Goal: Information Seeking & Learning: Learn about a topic

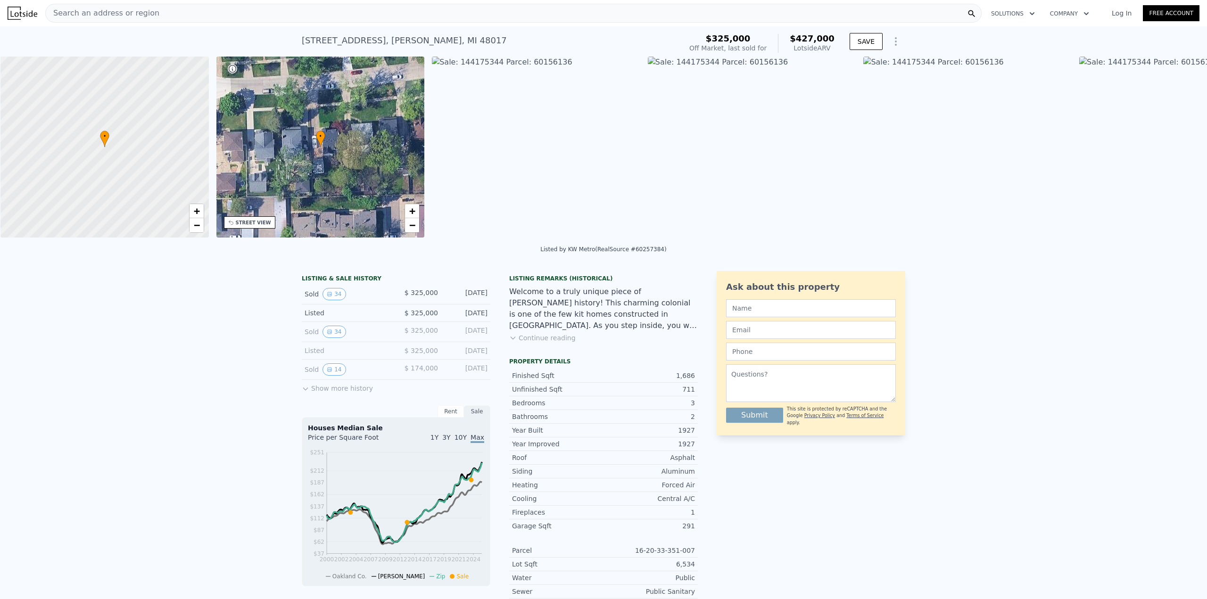
scroll to position [0, 4]
click at [328, 334] on icon "View historical data" at bounding box center [330, 332] width 4 height 4
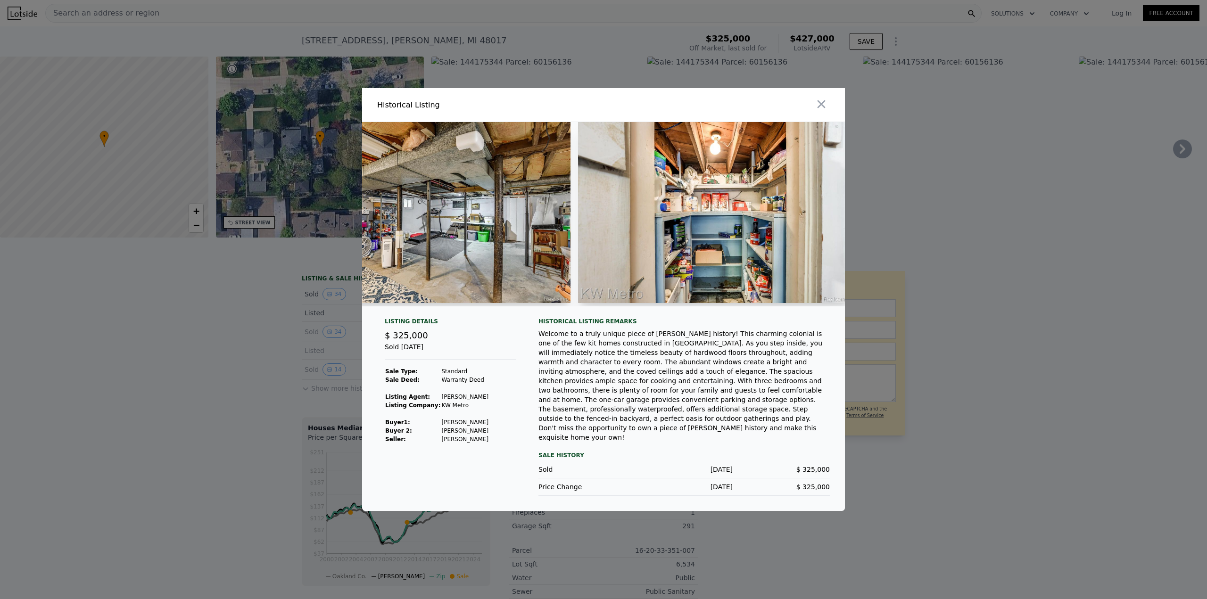
scroll to position [0, 6925]
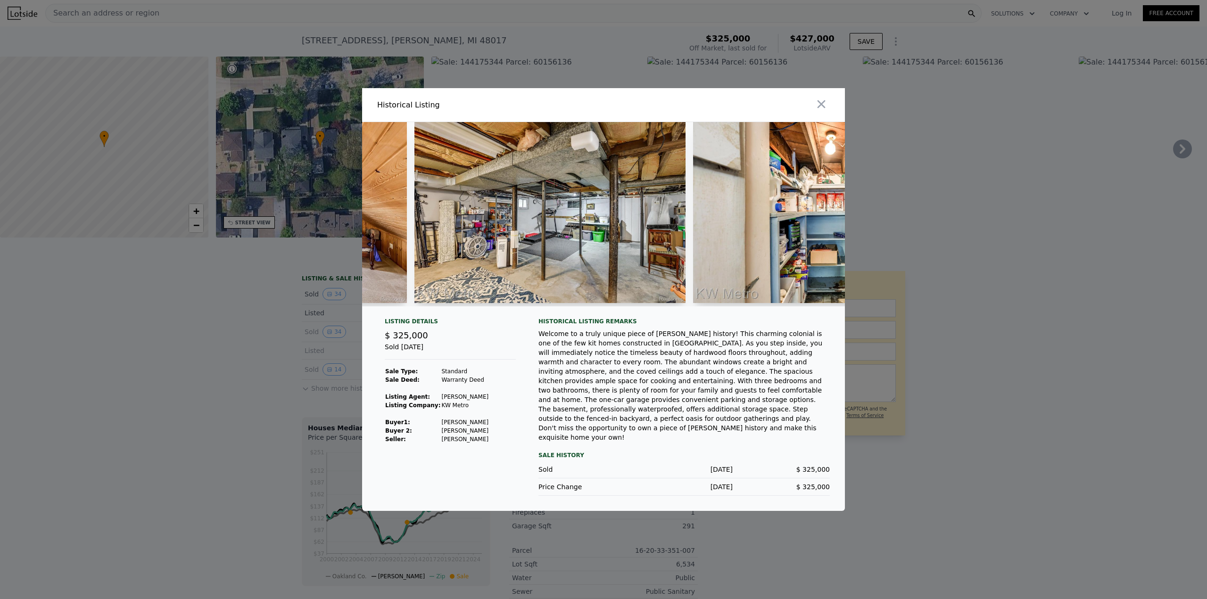
click at [630, 232] on img at bounding box center [551, 212] width 272 height 181
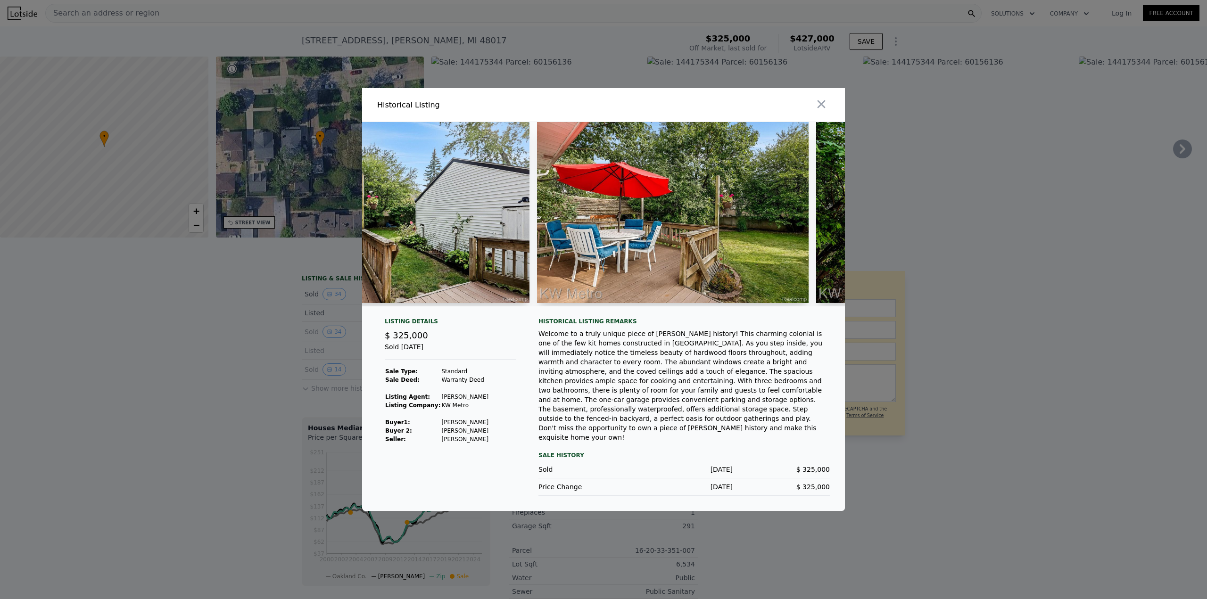
scroll to position [0, 8757]
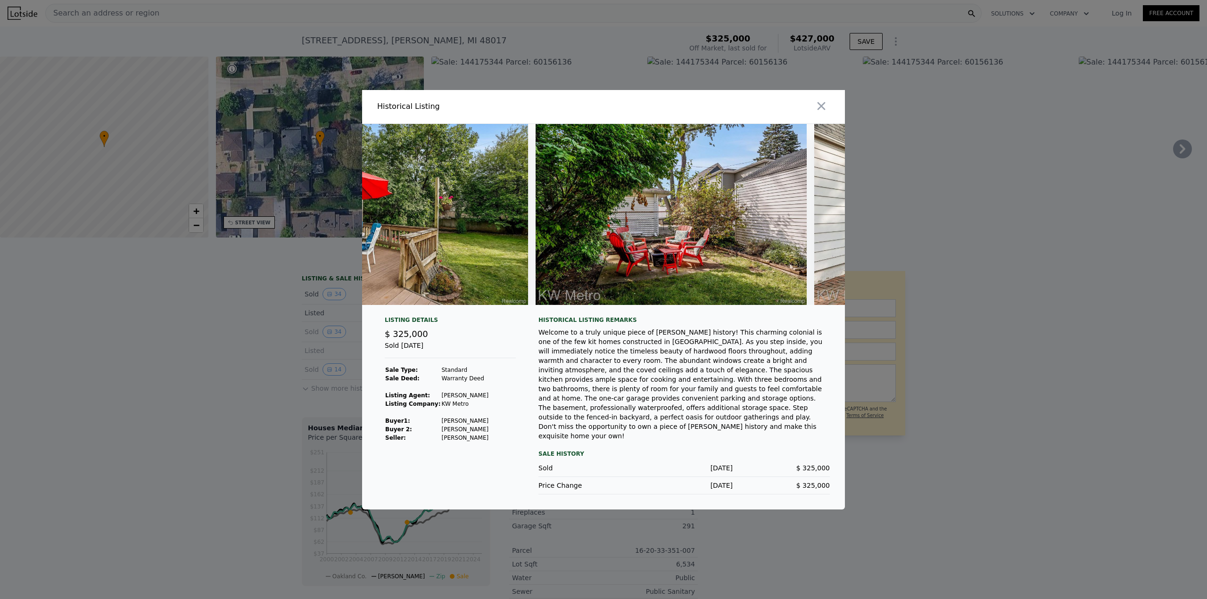
drag, startPoint x: 299, startPoint y: 422, endPoint x: 187, endPoint y: 432, distance: 112.8
click at [281, 419] on div at bounding box center [603, 299] width 1207 height 599
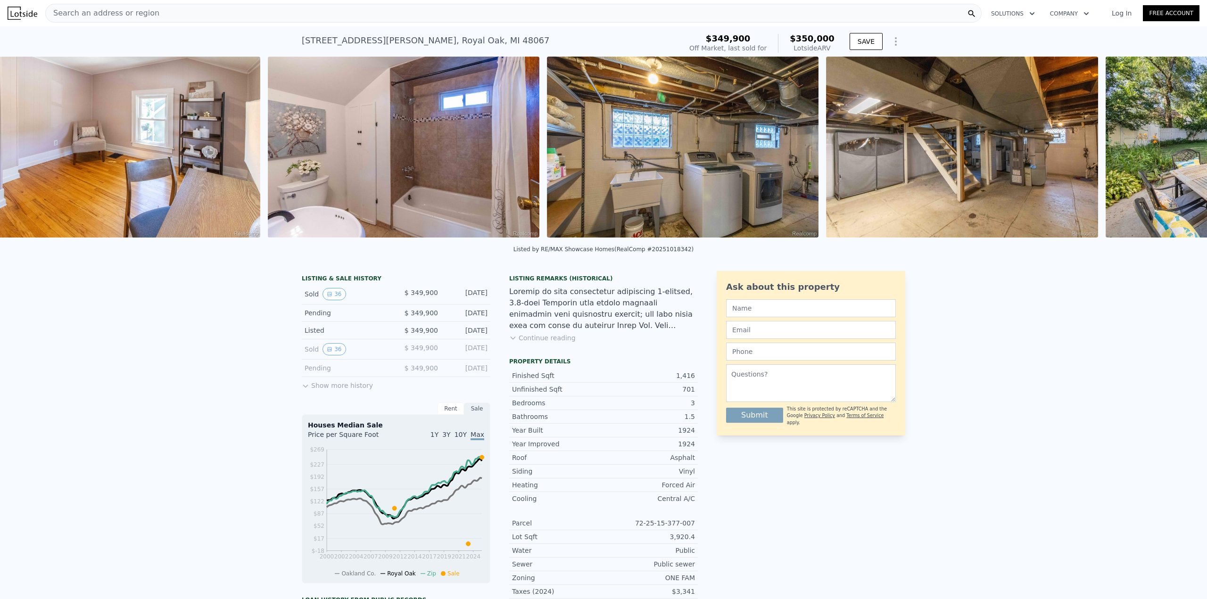
scroll to position [0, 6852]
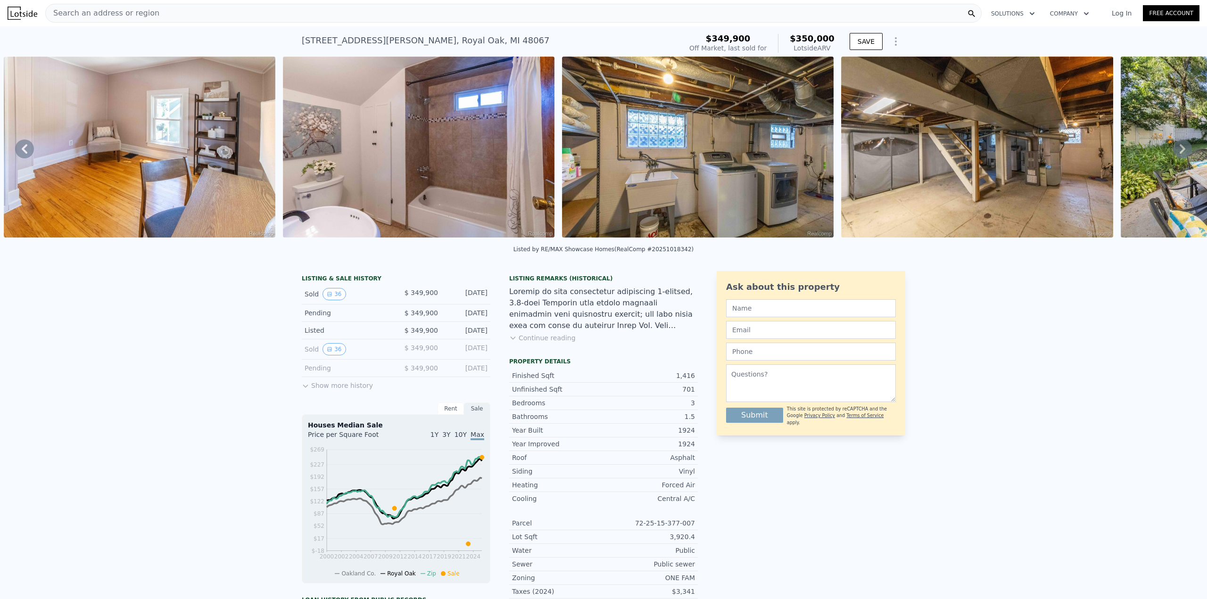
click at [769, 156] on img at bounding box center [698, 147] width 272 height 181
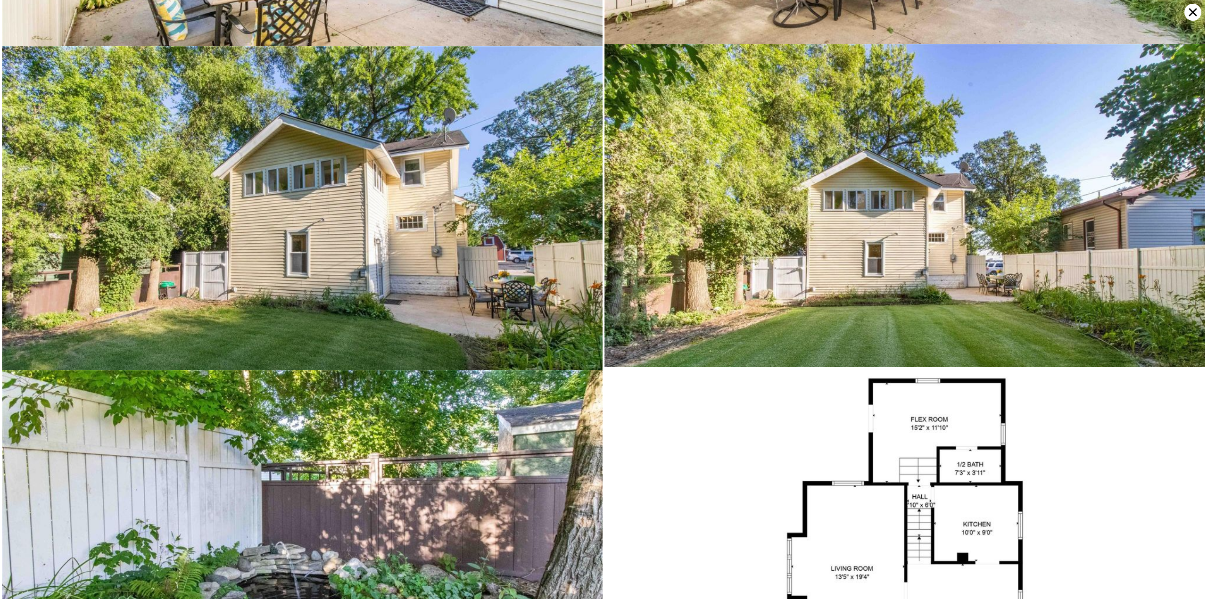
scroll to position [4856, 0]
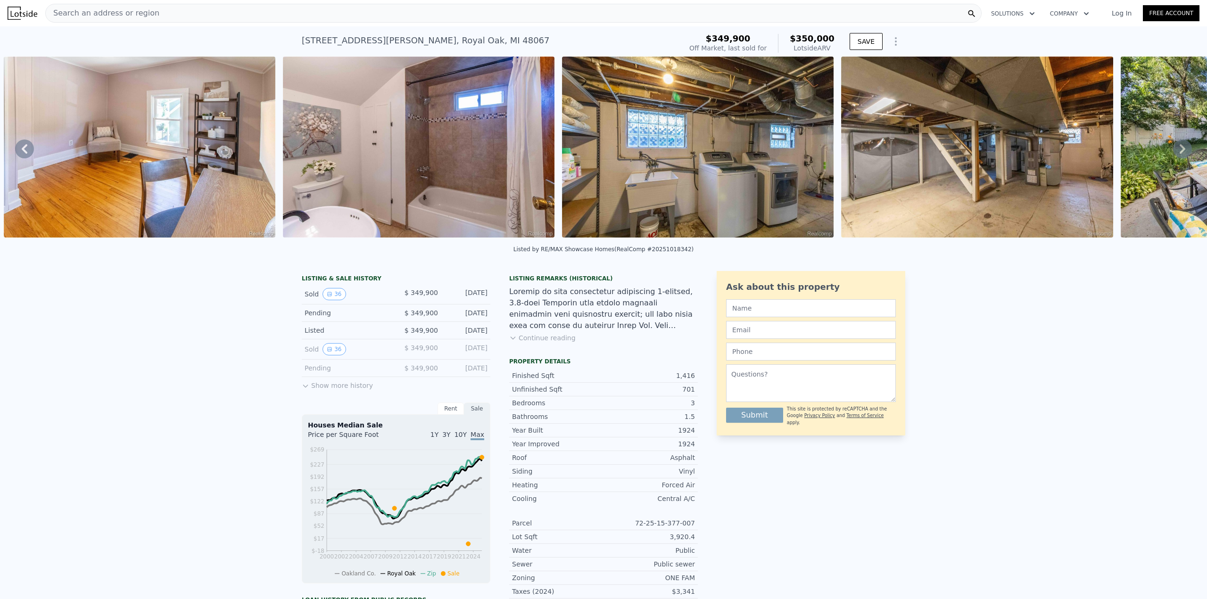
click at [205, 318] on div "LISTING & SALE HISTORY Sold 36 $ 349,900 Sep 14, 2025 Pending $ 349,900 Aug 23,…" at bounding box center [603, 534] width 1207 height 541
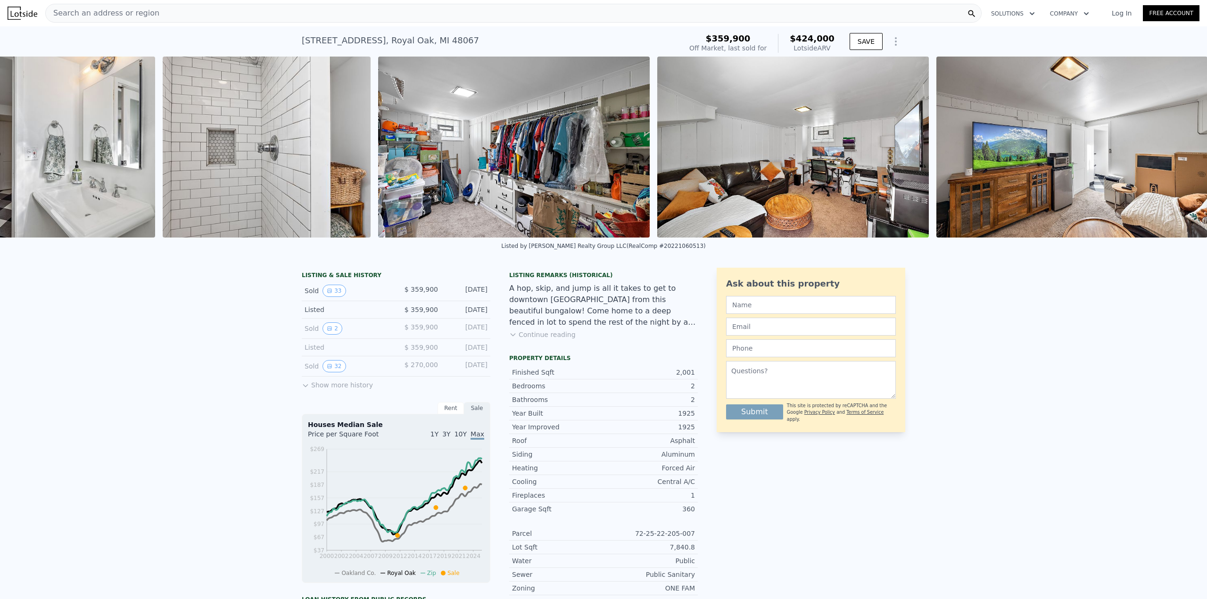
scroll to position [0, 8123]
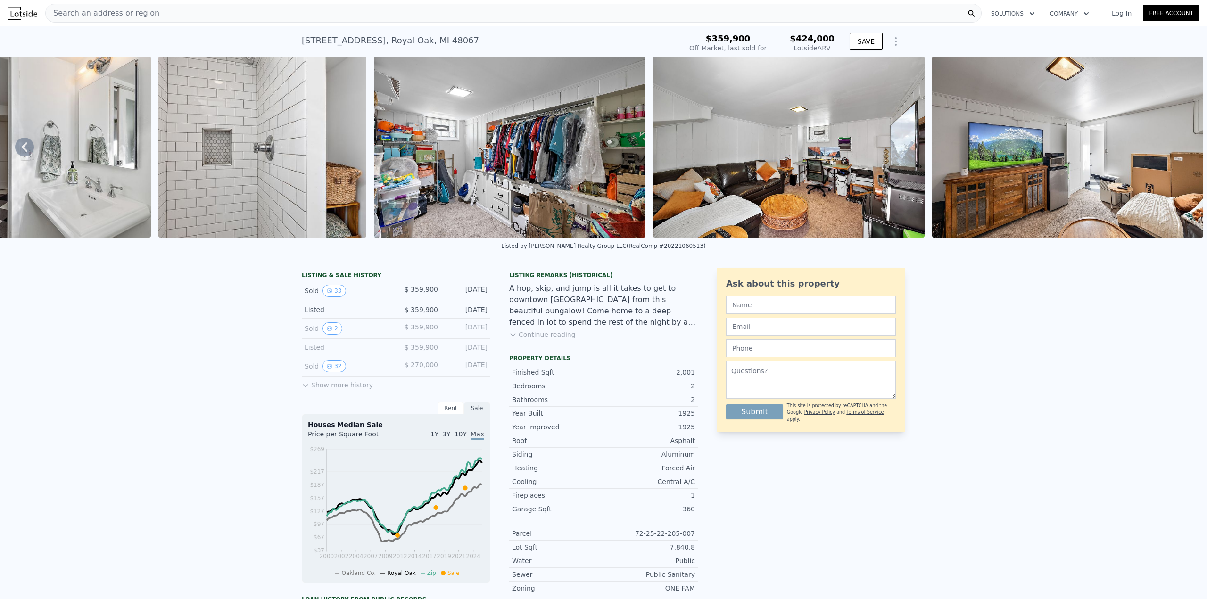
click at [150, 367] on div "LISTING & SALE HISTORY Sold 33 $ 359,900 Dec 19, 2022 Listed $ 359,900 Nov 10, …" at bounding box center [603, 532] width 1207 height 544
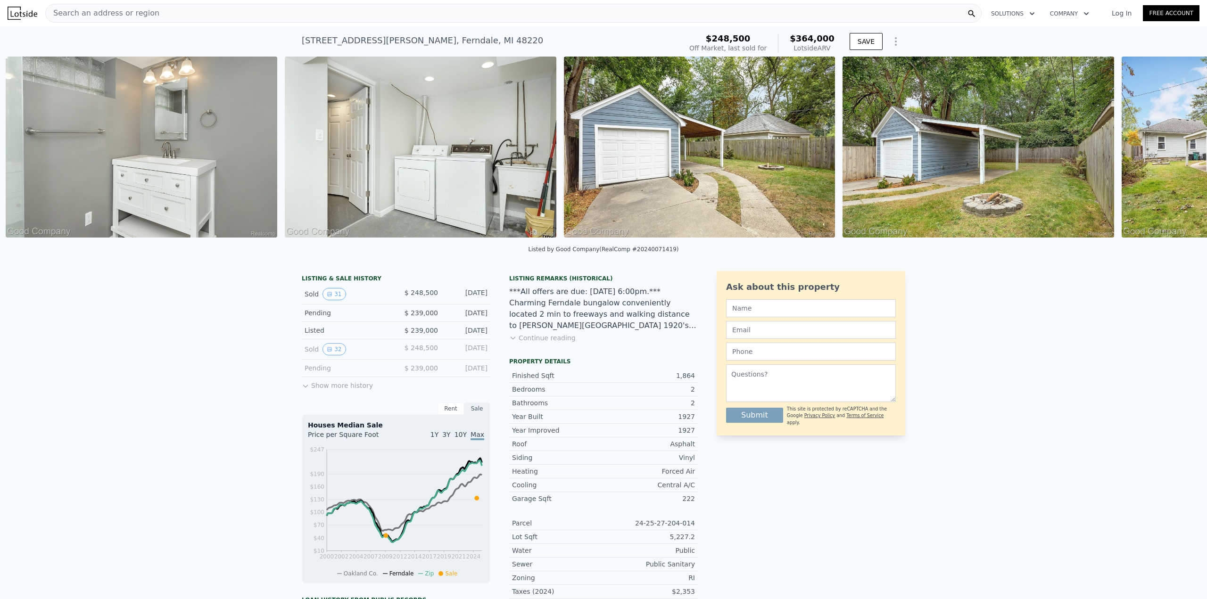
scroll to position [0, 7157]
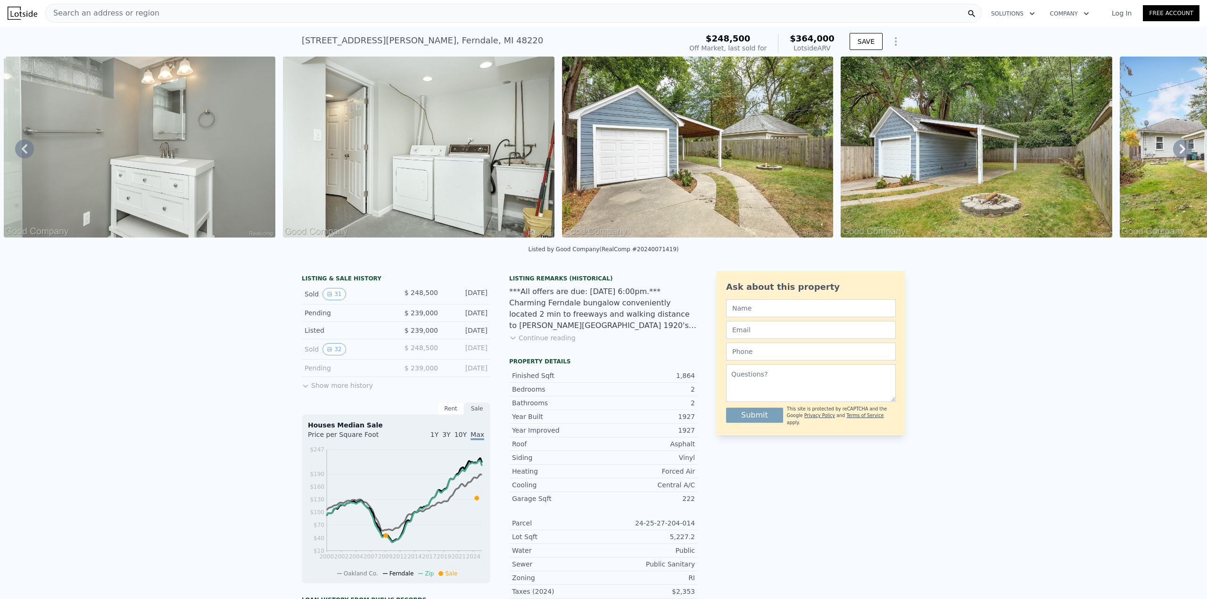
click at [464, 179] on img at bounding box center [419, 147] width 272 height 181
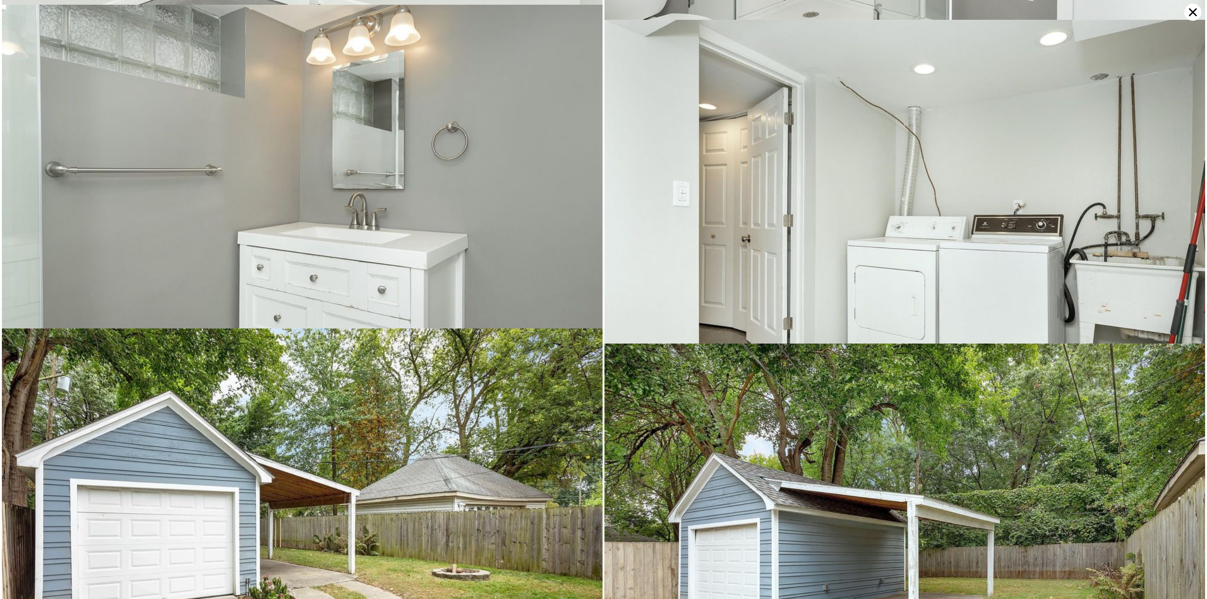
scroll to position [3864, 0]
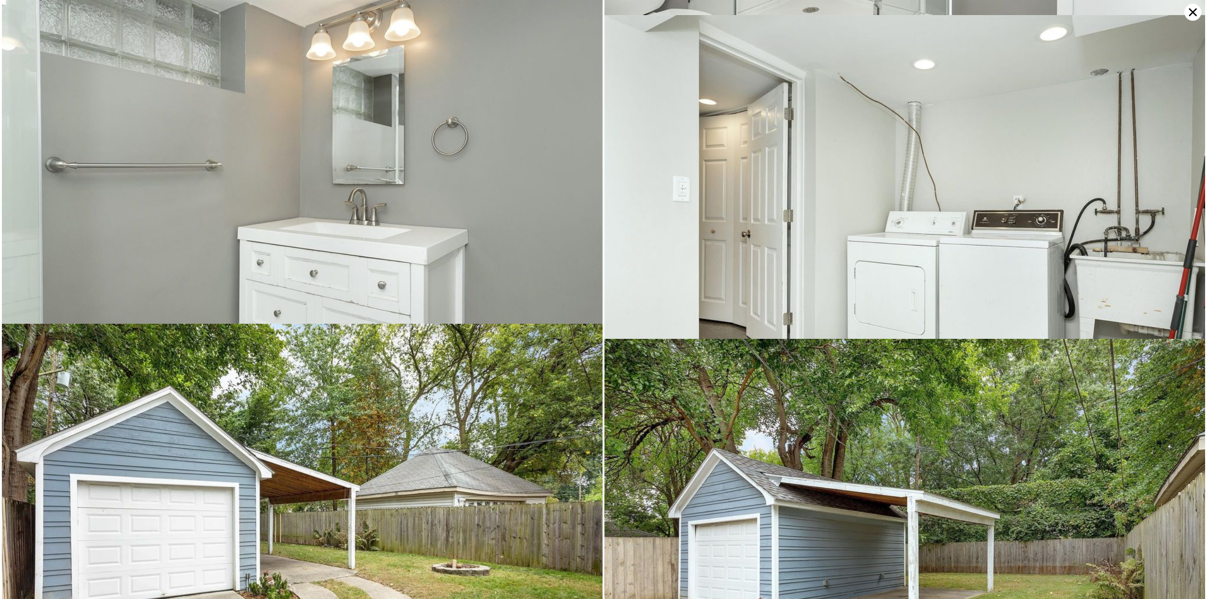
click at [771, 258] on img at bounding box center [905, 215] width 601 height 401
click at [772, 237] on img at bounding box center [905, 215] width 601 height 401
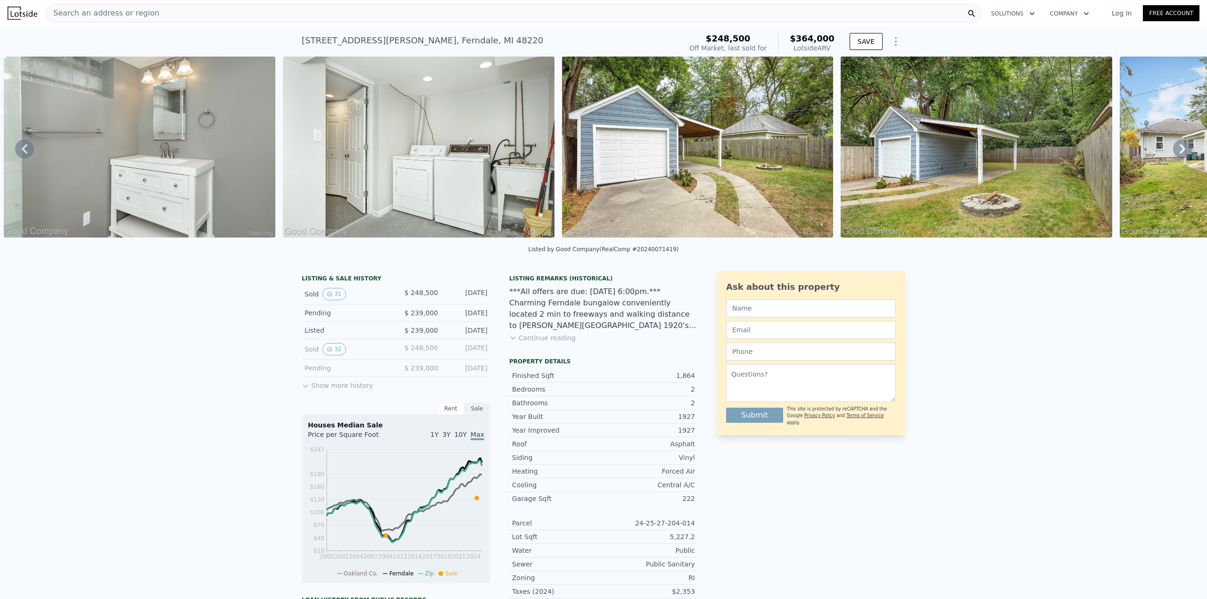
drag, startPoint x: 1008, startPoint y: 240, endPoint x: 1113, endPoint y: 245, distance: 104.8
click at [1113, 241] on div "• + − • + − STREET VIEW Loading... SATELLITE VIEW" at bounding box center [603, 149] width 1207 height 184
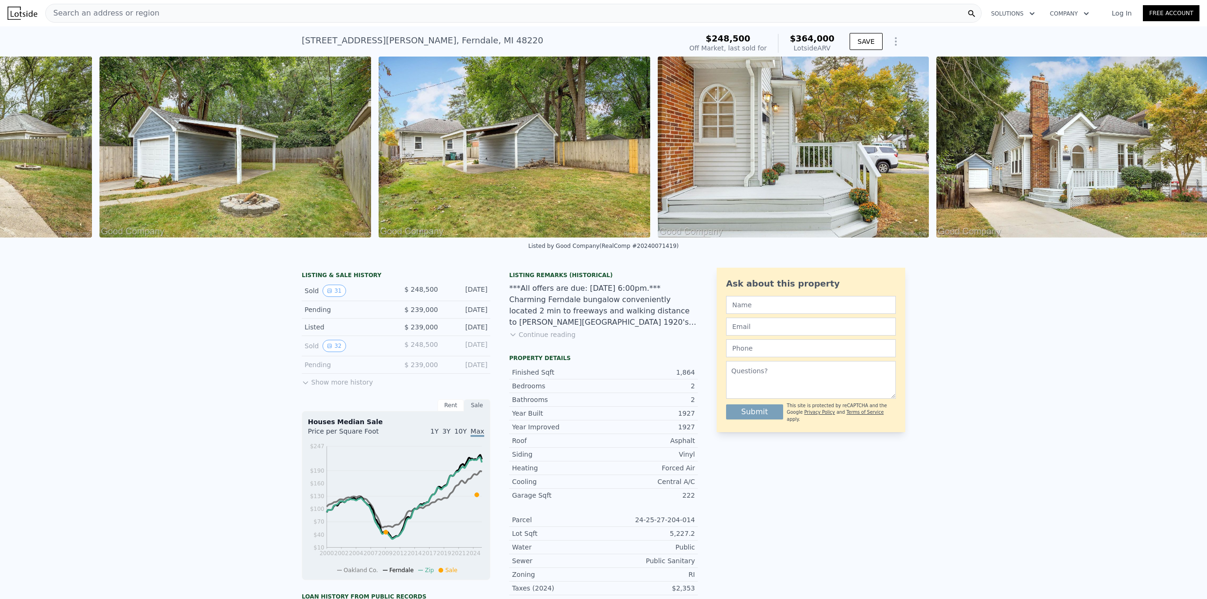
scroll to position [0, 7909]
